Goal: Find specific page/section: Find specific page/section

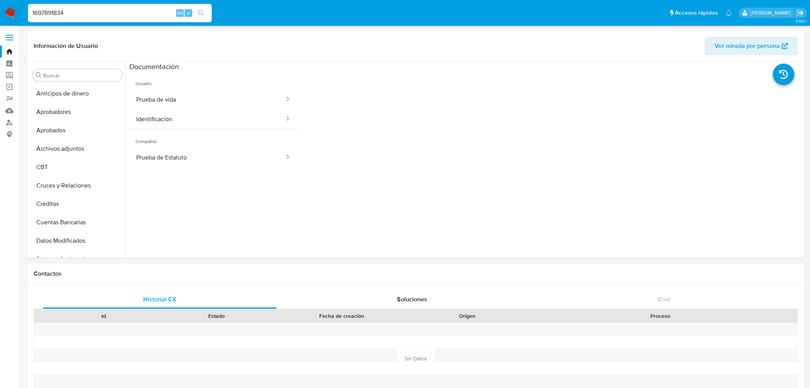
select select "10"
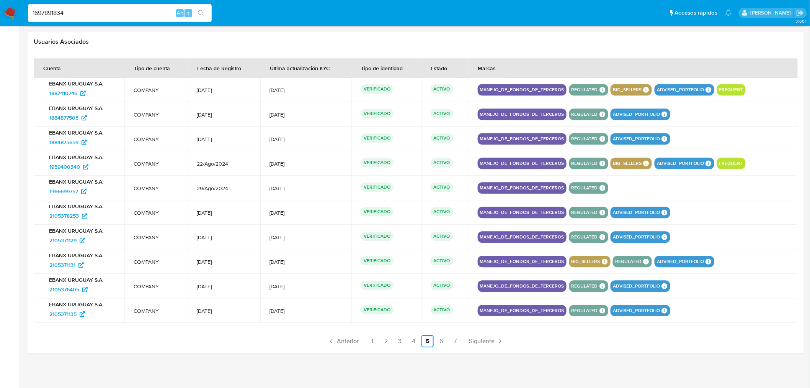
scroll to position [123, 0]
click at [59, 14] on input "1697891834" at bounding box center [120, 13] width 184 height 10
paste input "408152666"
type input "1408152666"
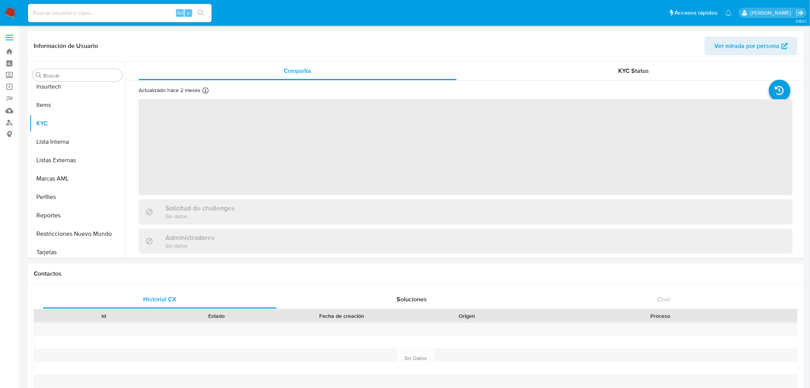
scroll to position [378, 0]
select select "10"
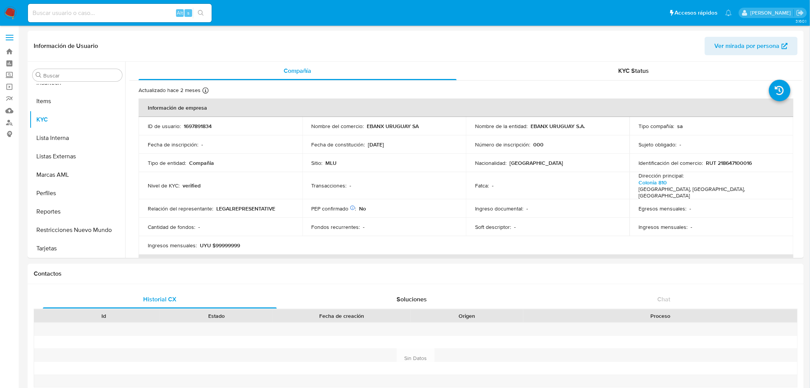
click at [127, 11] on input at bounding box center [120, 13] width 184 height 10
paste input "1408152666"
type input "1408152666"
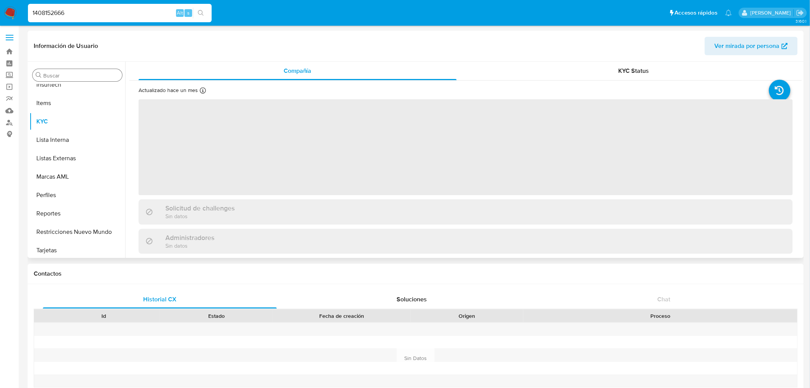
scroll to position [378, 0]
select select "10"
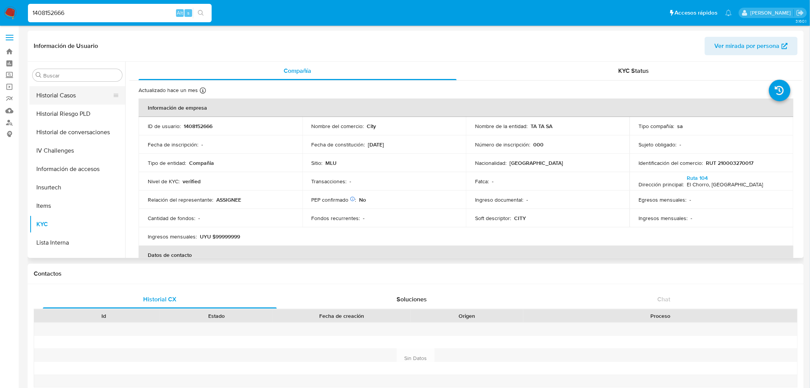
scroll to position [208, 0]
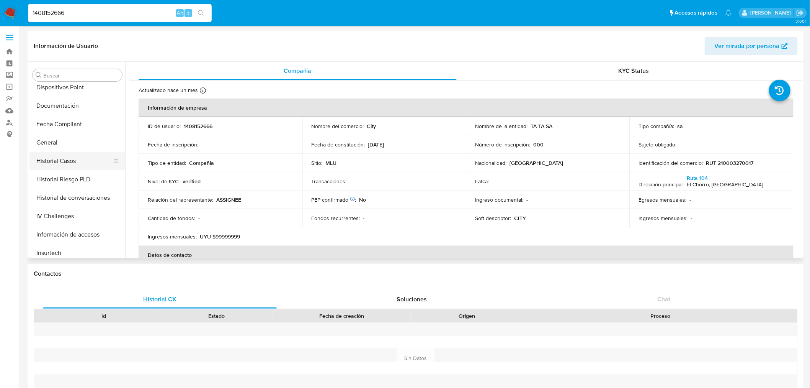
click at [67, 150] on button "General" at bounding box center [77, 142] width 96 height 18
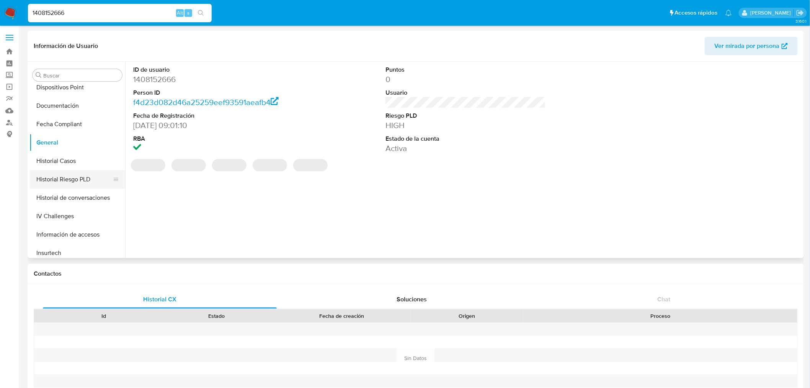
drag, startPoint x: 70, startPoint y: 139, endPoint x: 29, endPoint y: 170, distance: 51.9
click at [29, 170] on button "Historial Riesgo PLD" at bounding box center [74, 179] width 90 height 18
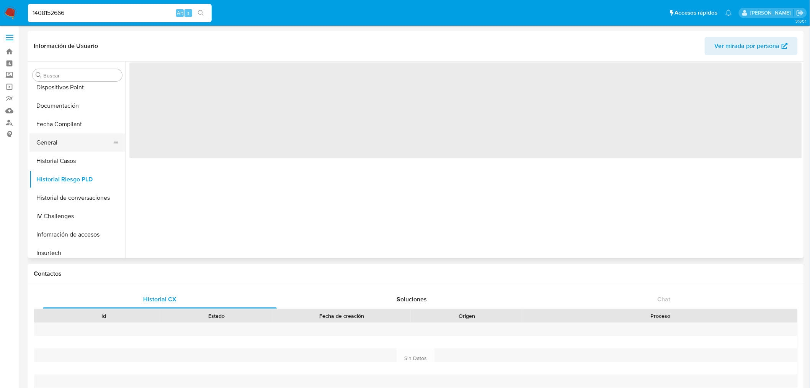
click at [72, 133] on ul "Anticipos de dinero Aprobadores Aprobados Archivos adjuntos CBT Cruces y Relaci…" at bounding box center [77, 170] width 96 height 173
click at [72, 137] on button "General" at bounding box center [74, 142] width 90 height 18
